Goal: Information Seeking & Learning: Learn about a topic

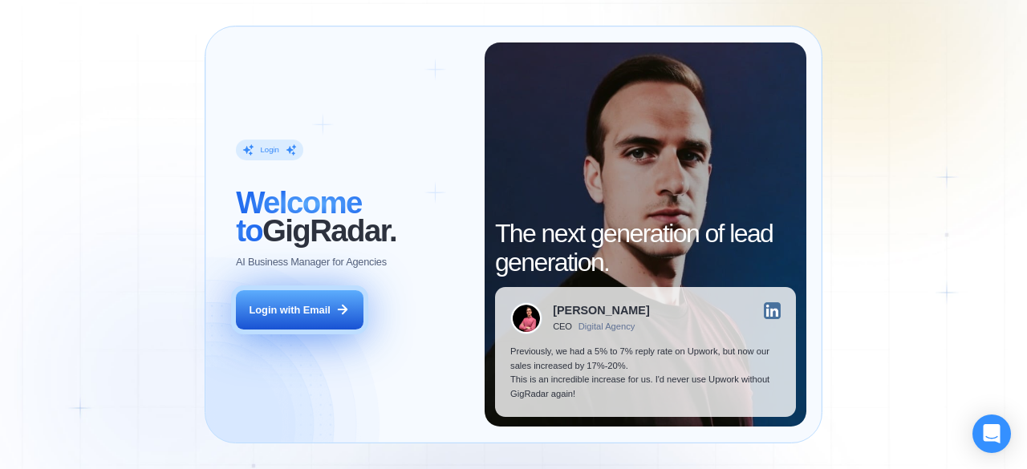
click at [294, 314] on div "Login with Email" at bounding box center [289, 310] width 81 height 14
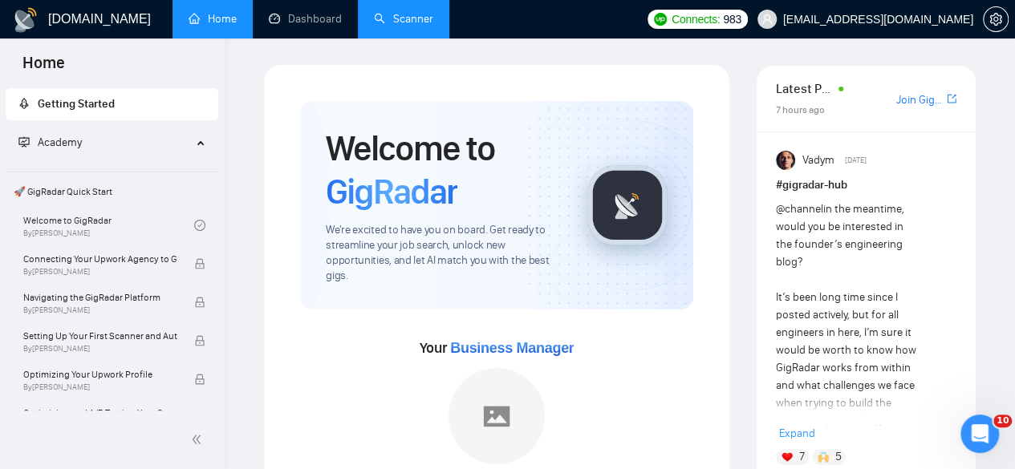
click at [383, 25] on link "Scanner" at bounding box center [403, 19] width 59 height 14
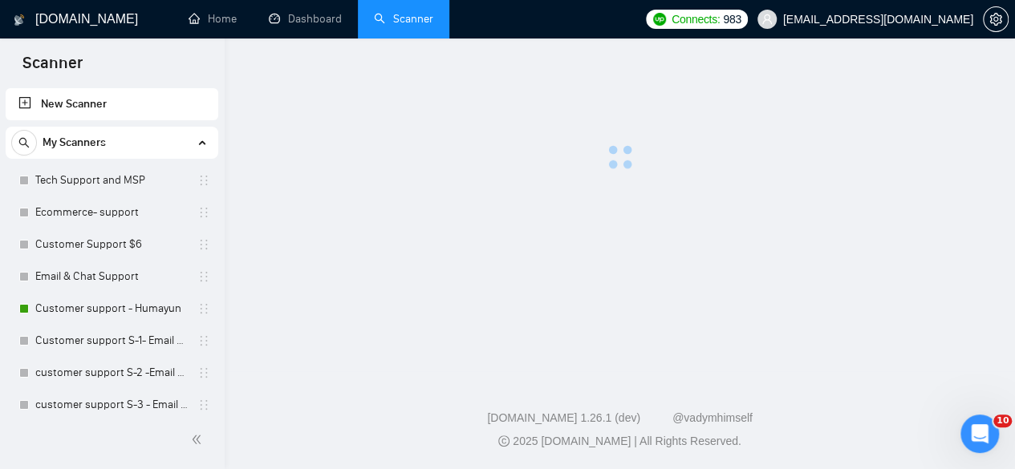
click at [383, 25] on link "Scanner" at bounding box center [403, 19] width 59 height 14
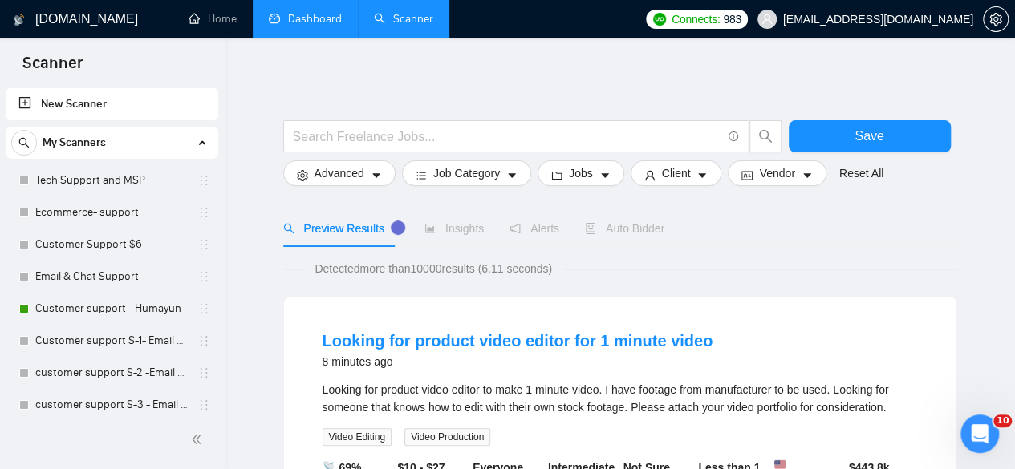
click at [324, 18] on link "Dashboard" at bounding box center [305, 19] width 73 height 14
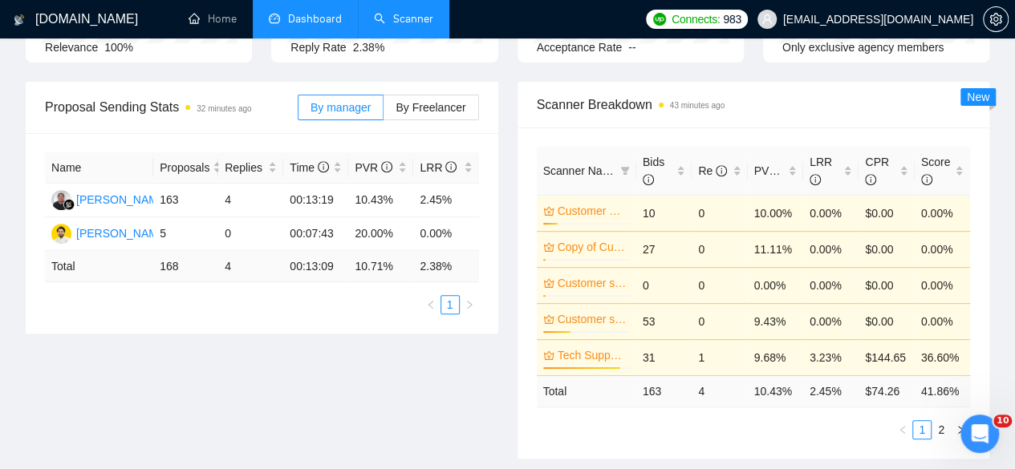
scroll to position [241, 0]
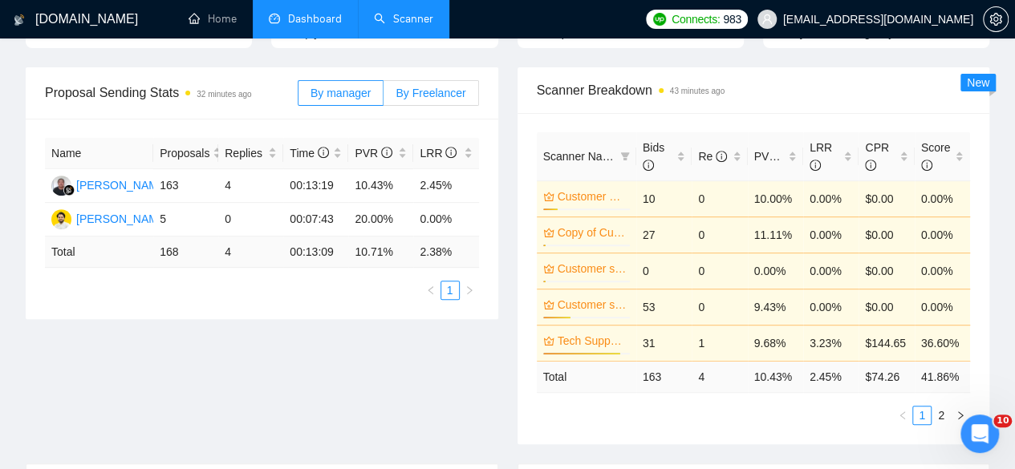
click at [446, 87] on span "By Freelancer" at bounding box center [431, 93] width 70 height 13
click at [383, 97] on input "By Freelancer" at bounding box center [383, 97] width 0 height 0
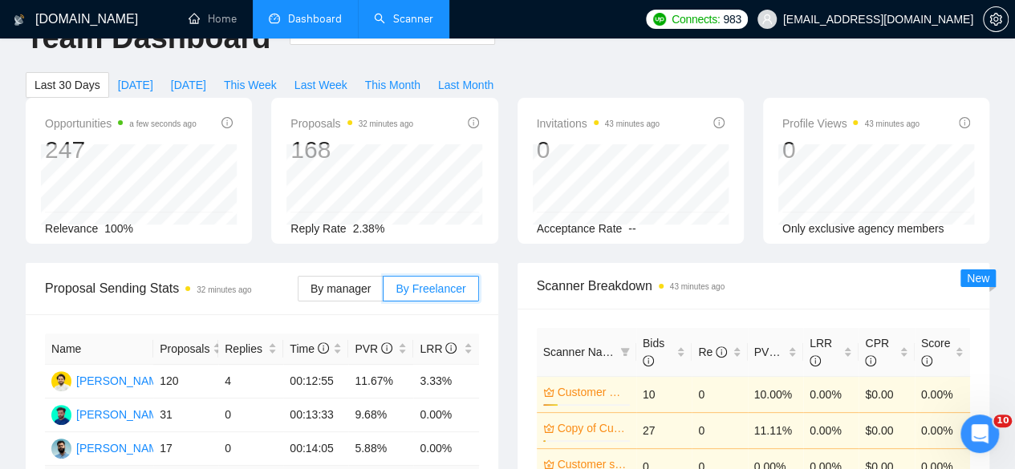
scroll to position [0, 0]
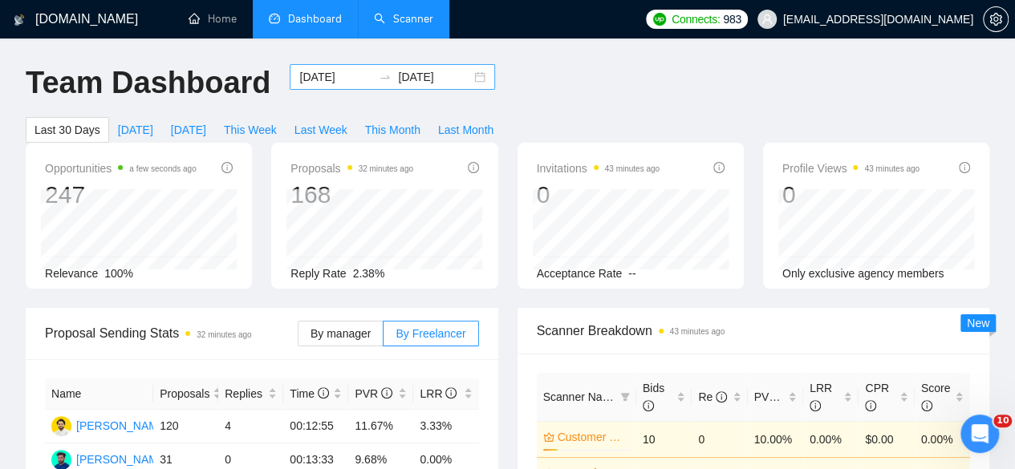
click at [470, 76] on div "2025-09-13 2025-10-13" at bounding box center [392, 77] width 205 height 26
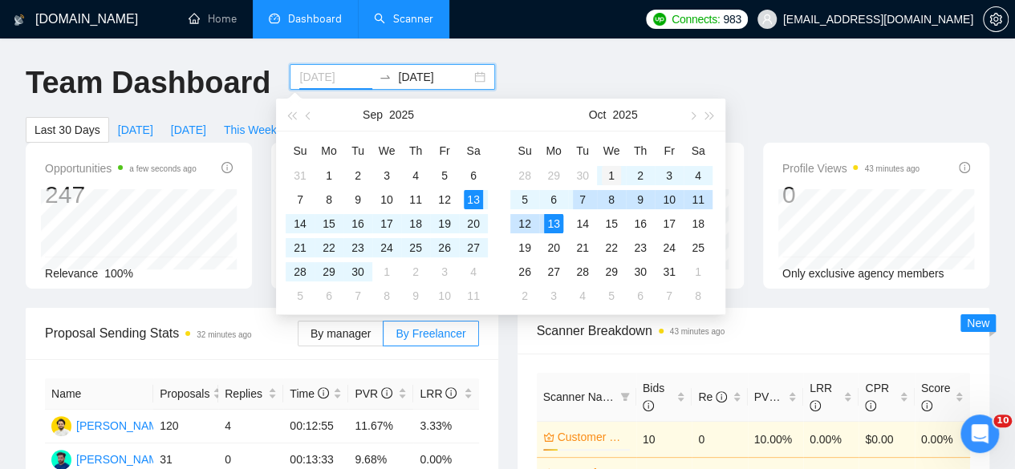
type input "2025-10-01"
click at [612, 168] on div "1" at bounding box center [611, 175] width 19 height 19
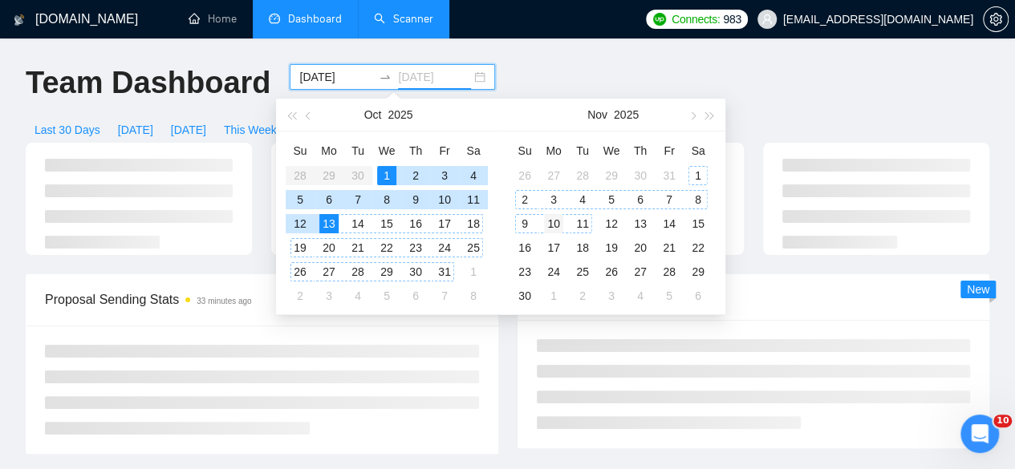
type input "2025-11-10"
click at [556, 225] on div "10" at bounding box center [553, 223] width 19 height 19
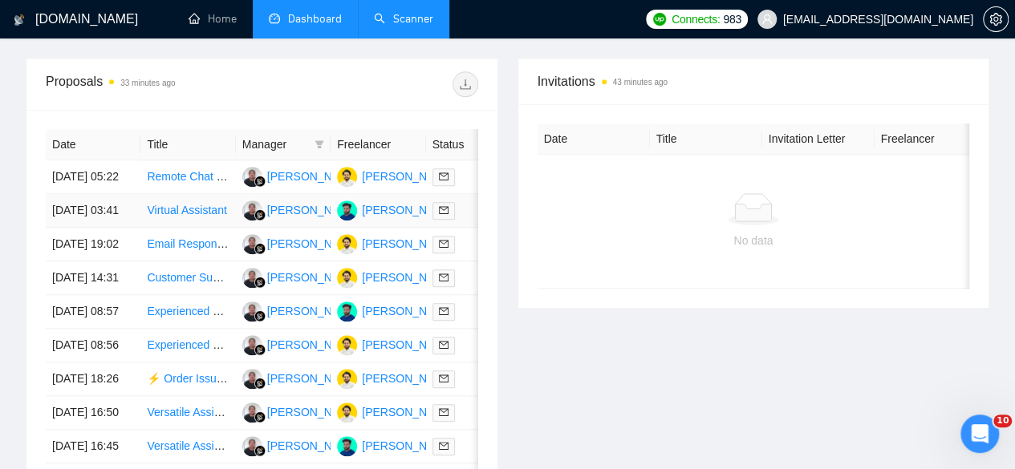
scroll to position [963, 0]
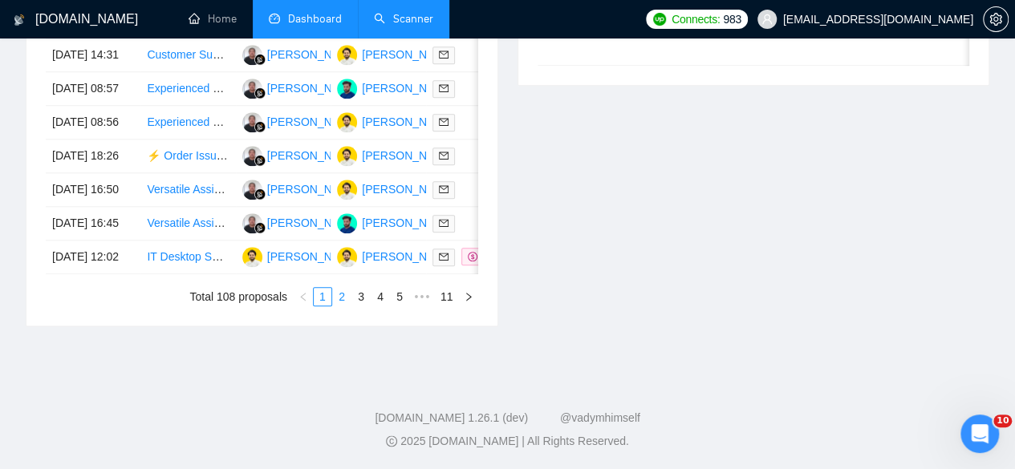
click at [347, 303] on link "2" at bounding box center [342, 297] width 18 height 18
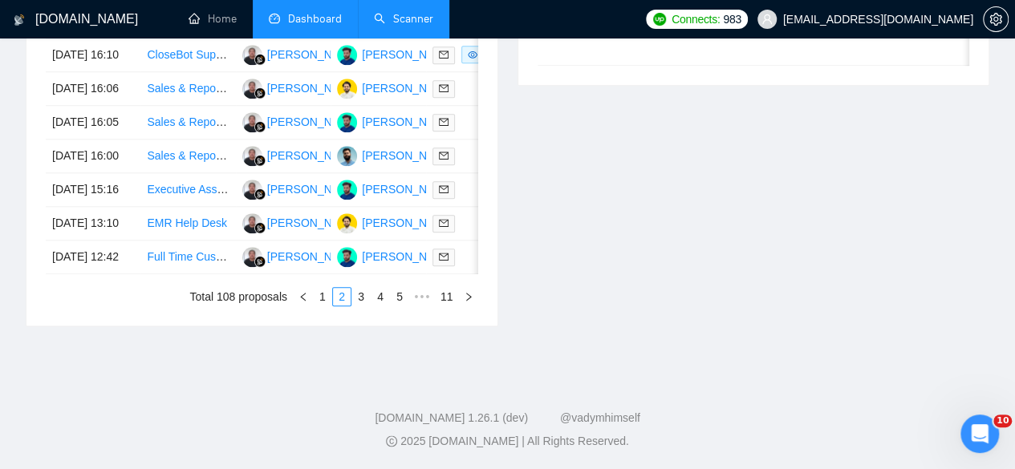
scroll to position [882, 0]
click at [366, 306] on link "3" at bounding box center [361, 297] width 18 height 18
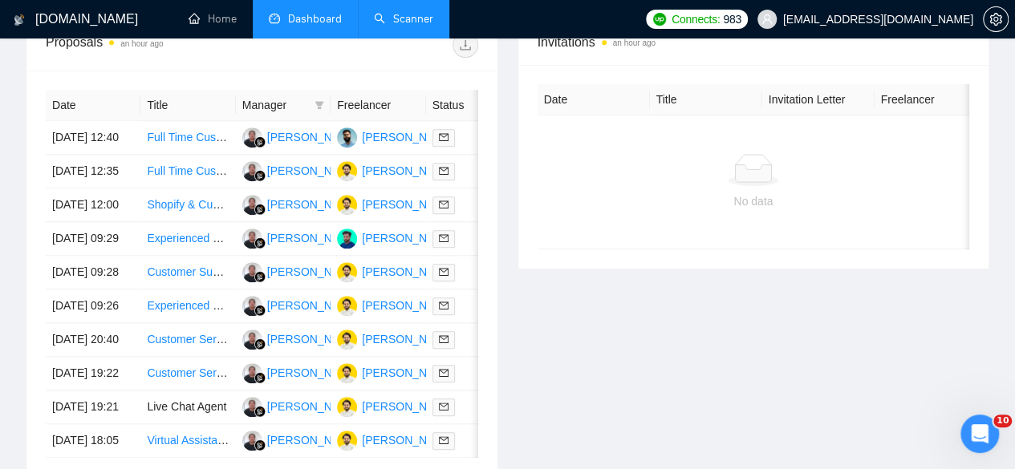
scroll to position [562, 0]
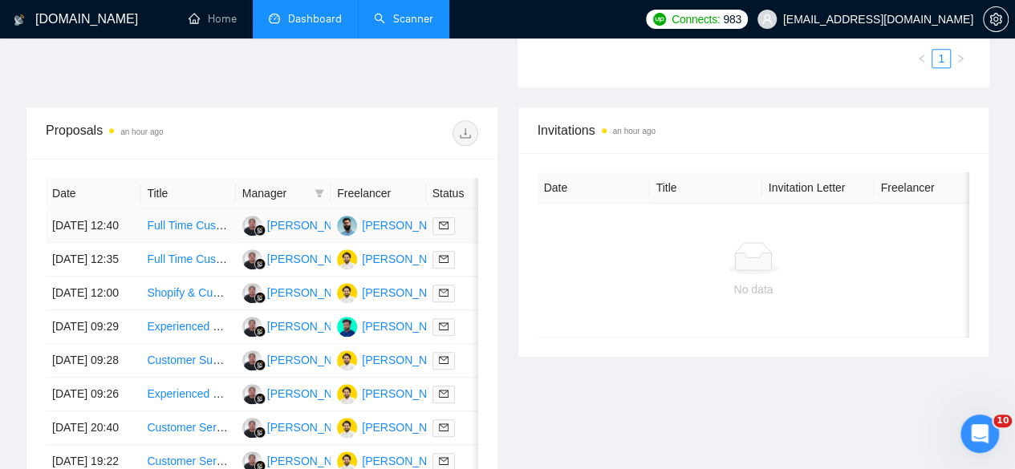
click at [161, 219] on link "Full Time Customer Service Specialist, Shopify + Gorgias Email Support" at bounding box center [326, 225] width 359 height 13
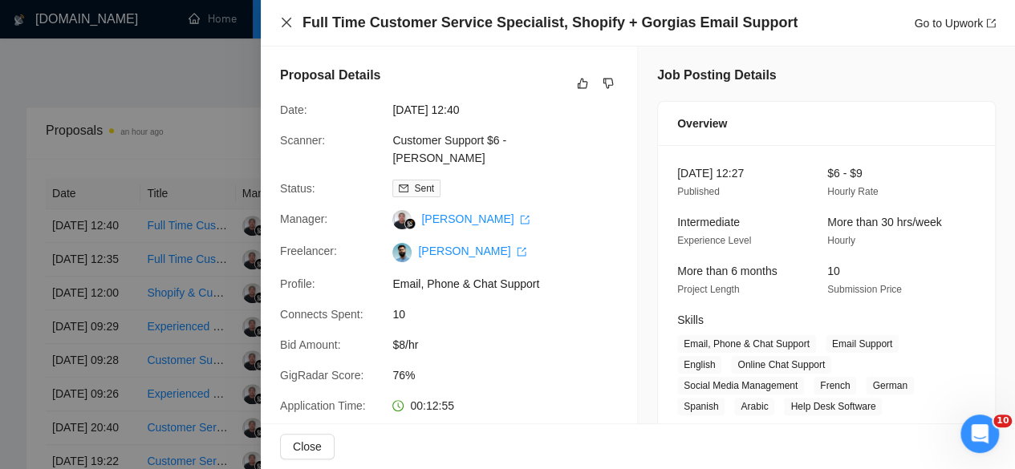
click at [282, 22] on icon "close" at bounding box center [286, 22] width 13 height 13
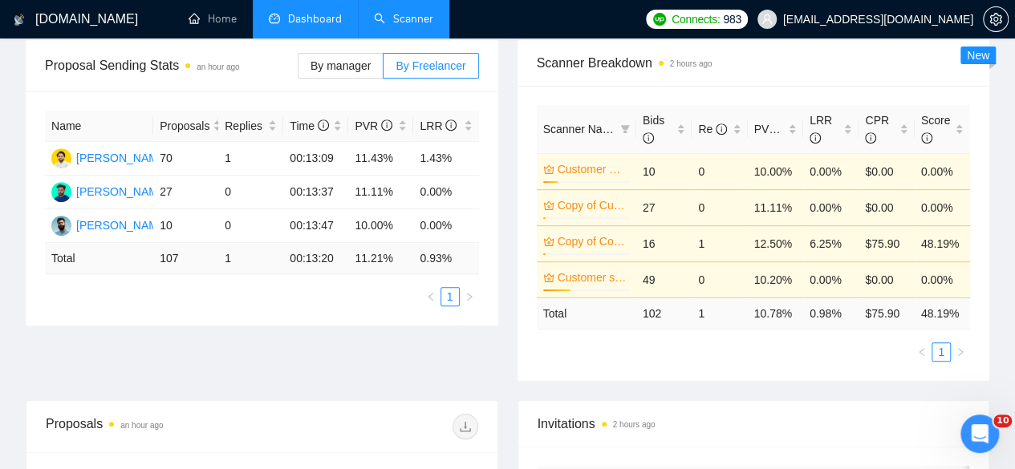
scroll to position [321, 0]
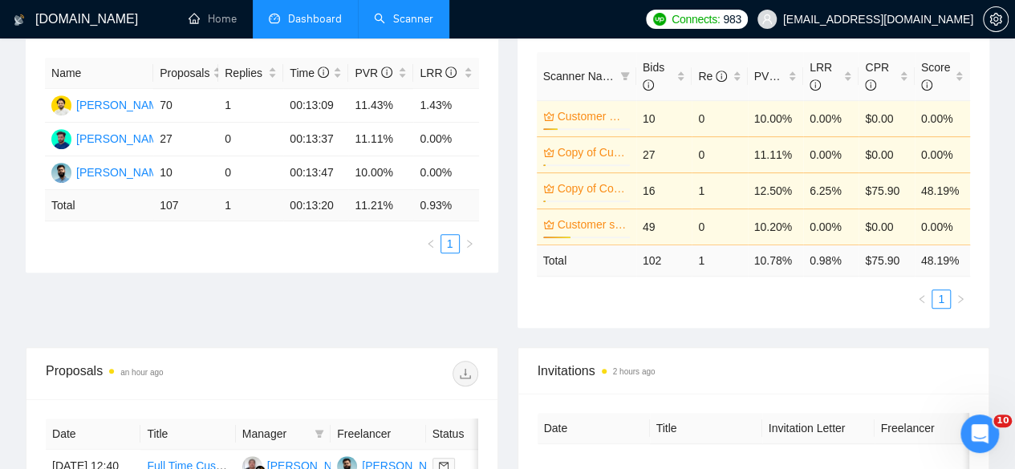
click at [282, 286] on div "Proposal Sending Stats an hour ago By manager By Freelancer Name Proposals Repl…" at bounding box center [507, 167] width 983 height 360
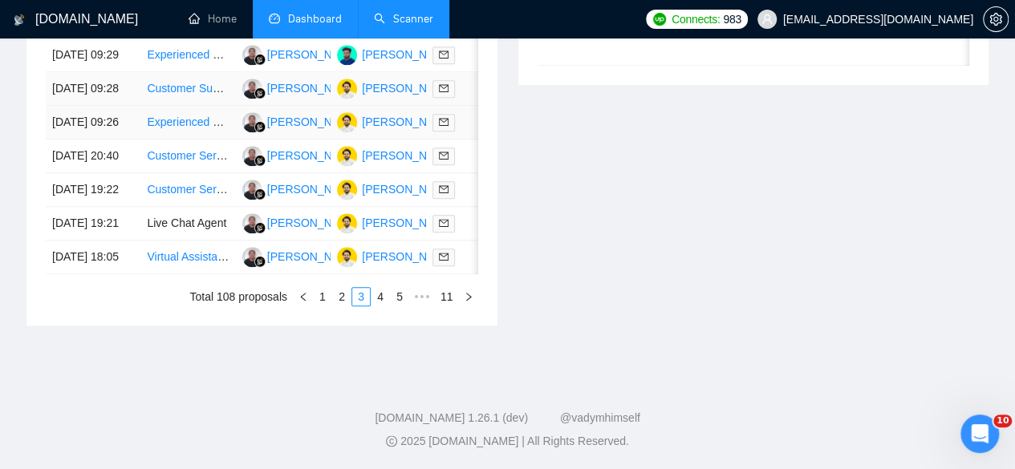
scroll to position [882, 0]
click at [171, 241] on td "Live Chat Agent" at bounding box center [187, 224] width 95 height 34
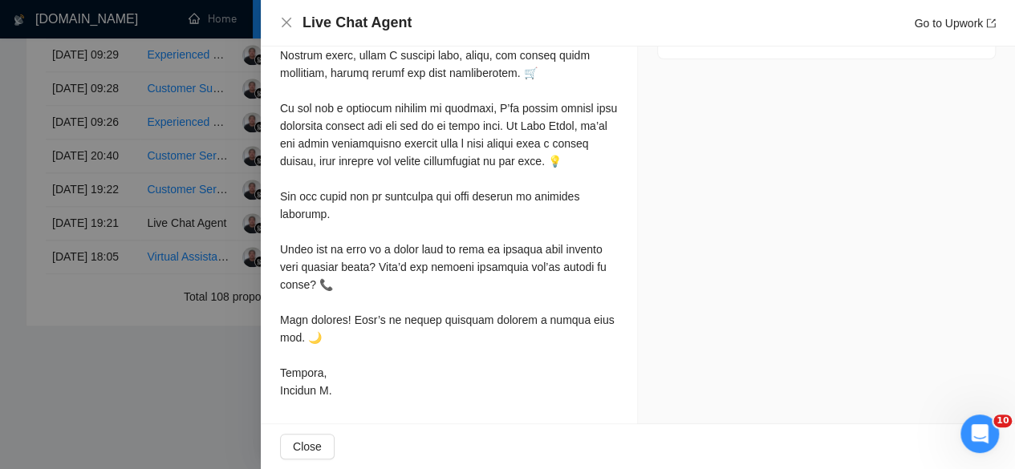
scroll to position [708, 0]
click at [282, 22] on icon "close" at bounding box center [286, 22] width 13 height 13
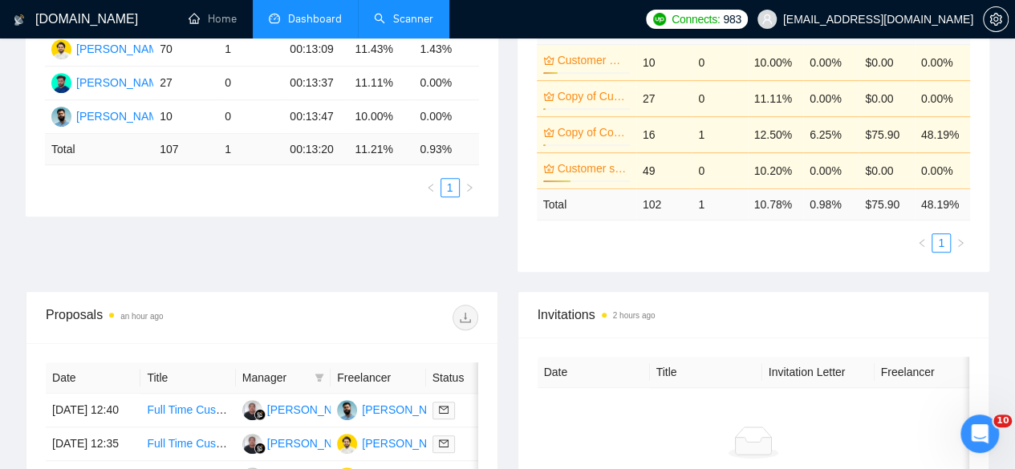
scroll to position [241, 0]
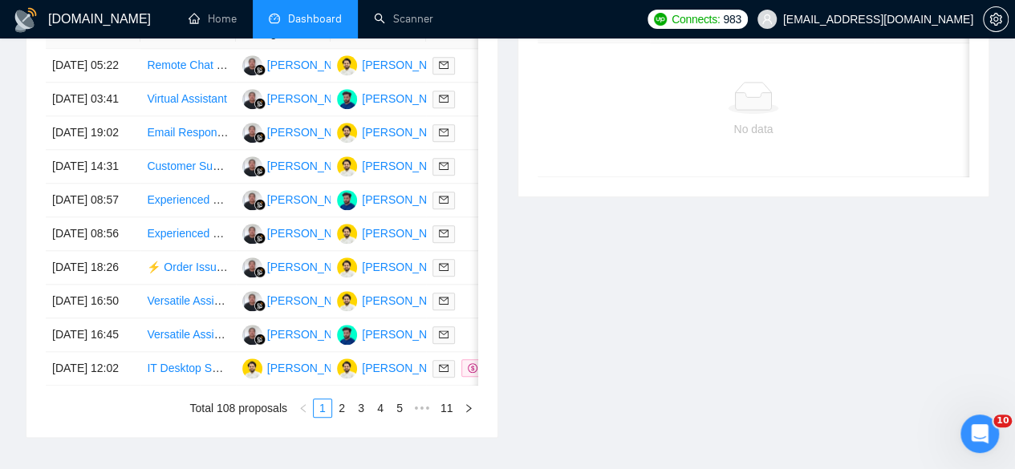
scroll to position [966, 0]
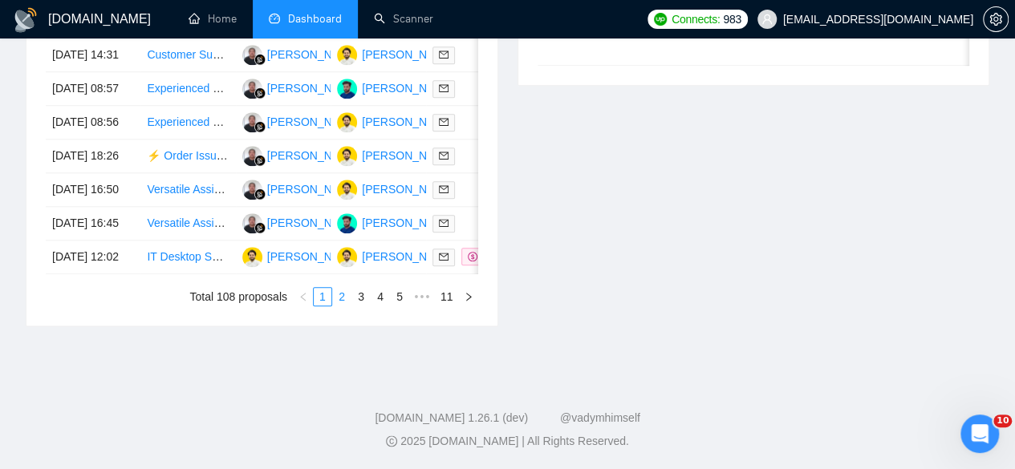
click at [347, 302] on link "2" at bounding box center [342, 297] width 18 height 18
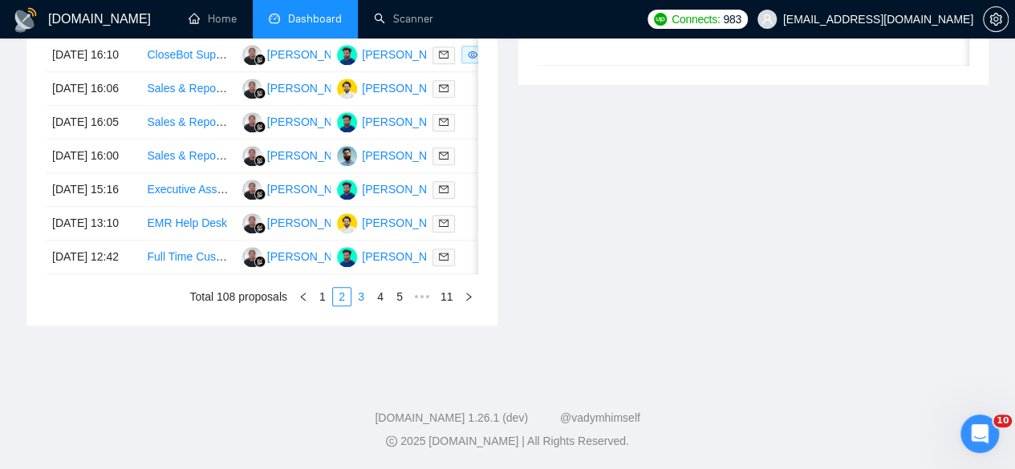
click at [359, 298] on link "3" at bounding box center [361, 297] width 18 height 18
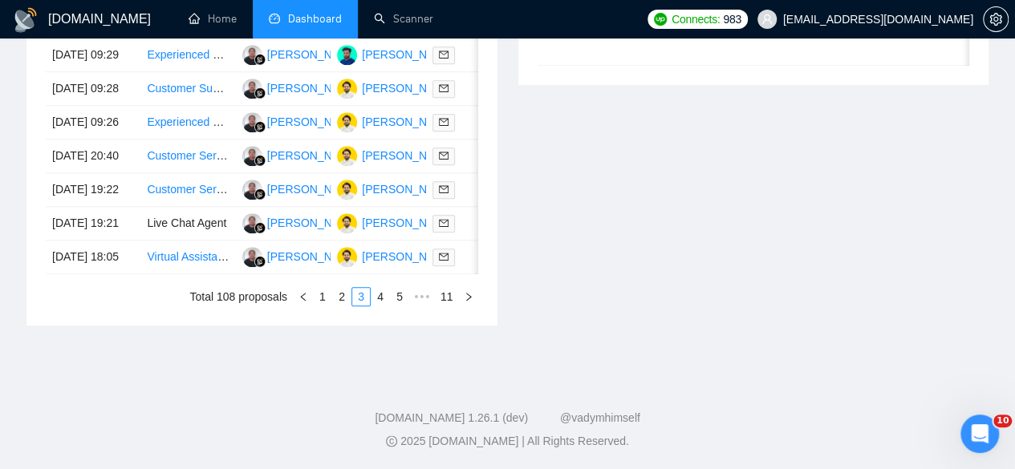
scroll to position [886, 0]
click at [379, 306] on link "4" at bounding box center [380, 297] width 18 height 18
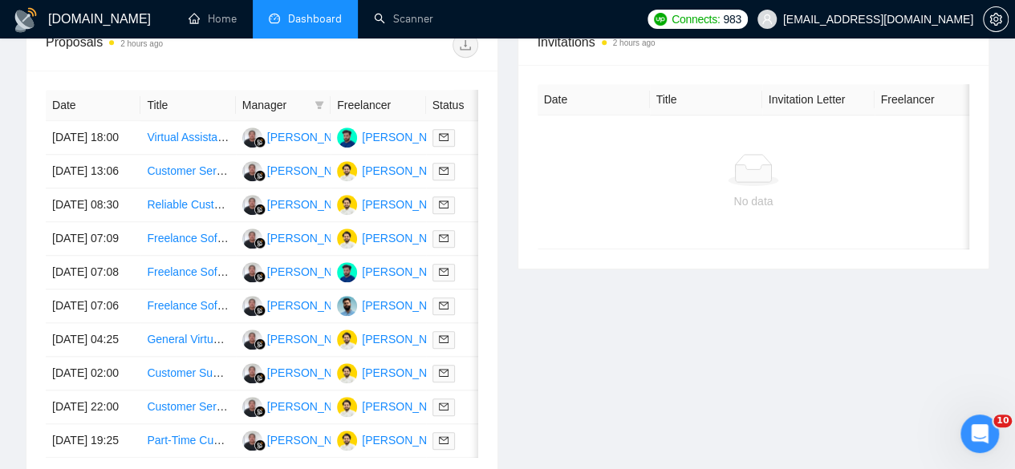
scroll to position [805, 0]
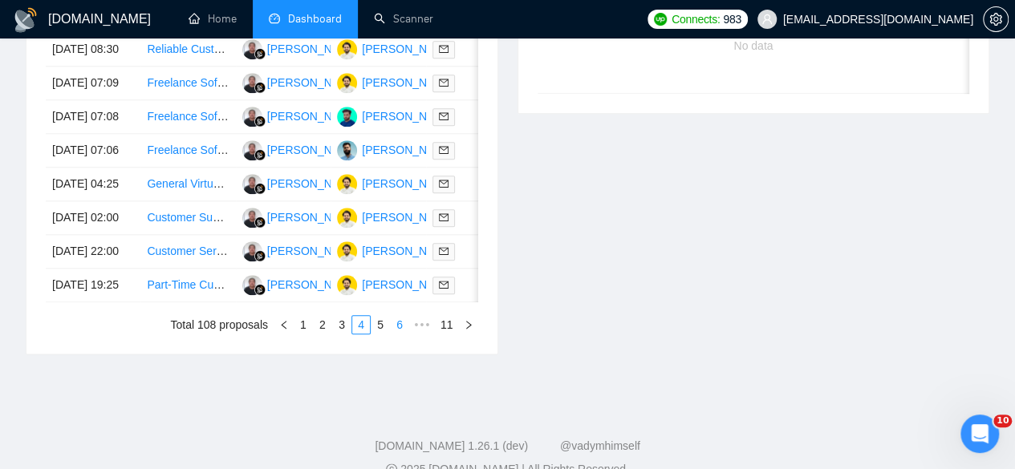
click at [379, 334] on link "5" at bounding box center [380, 325] width 18 height 18
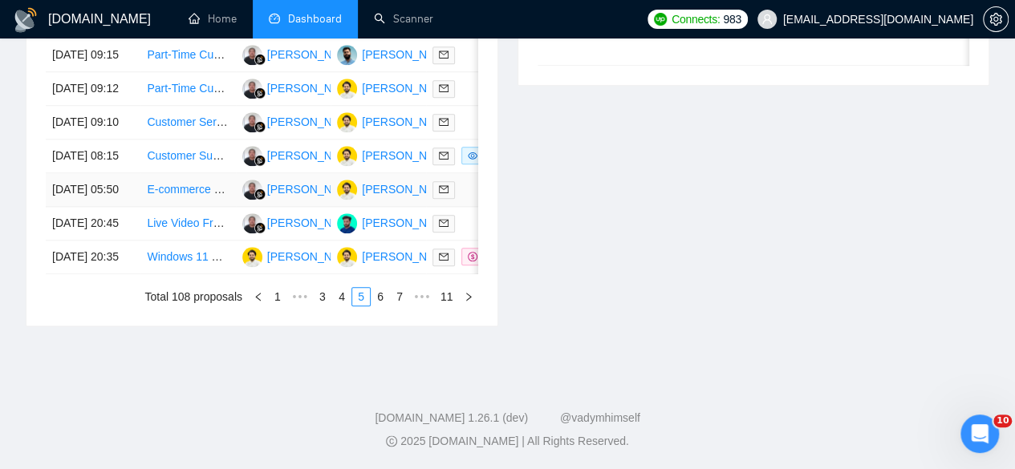
scroll to position [966, 0]
click at [276, 297] on link "1" at bounding box center [278, 297] width 18 height 18
